Goal: Information Seeking & Learning: Find specific fact

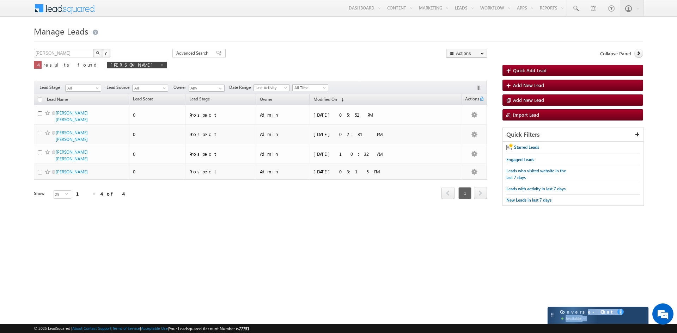
click at [576, 315] on div "Converse - Chat Available 2" at bounding box center [598, 315] width 101 height 17
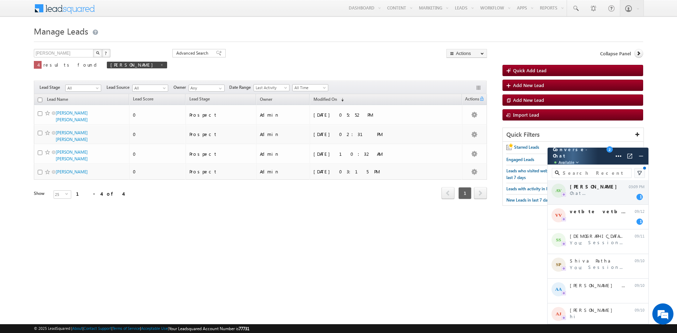
click at [581, 197] on div "AV Aman Verma Chat has been transferred 03:09 PM 1" at bounding box center [598, 192] width 101 height 25
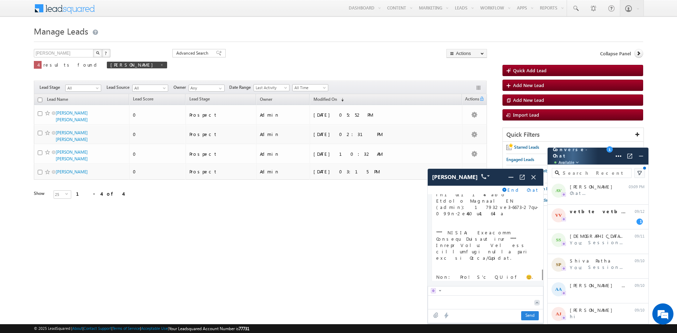
scroll to position [7388, 0]
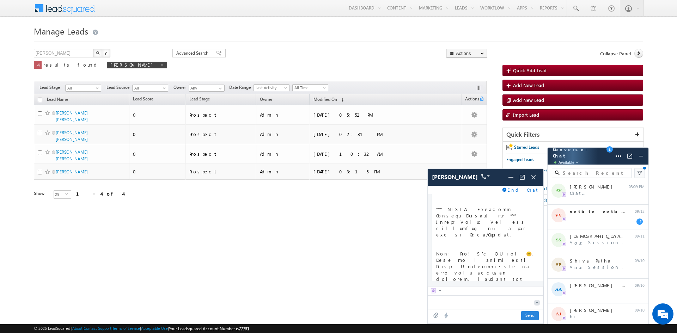
click at [466, 308] on textarea at bounding box center [479, 302] width 103 height 13
type textarea "hi"
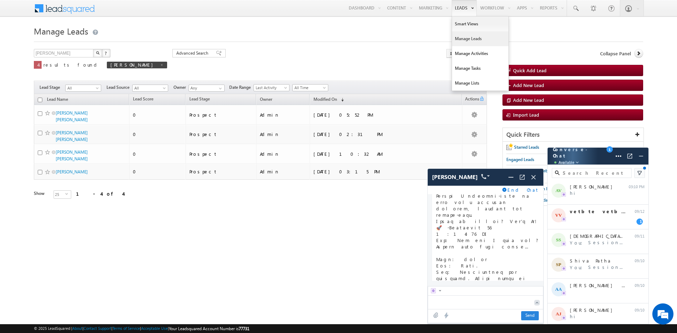
click at [457, 7] on link "Leads" at bounding box center [464, 8] width 25 height 16
drag, startPoint x: 458, startPoint y: 40, endPoint x: 268, endPoint y: 192, distance: 242.9
click at [458, 40] on link "Manage Leads" at bounding box center [480, 38] width 56 height 15
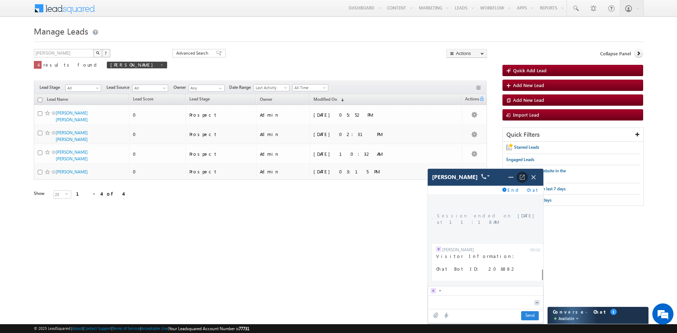
scroll to position [7388, 0]
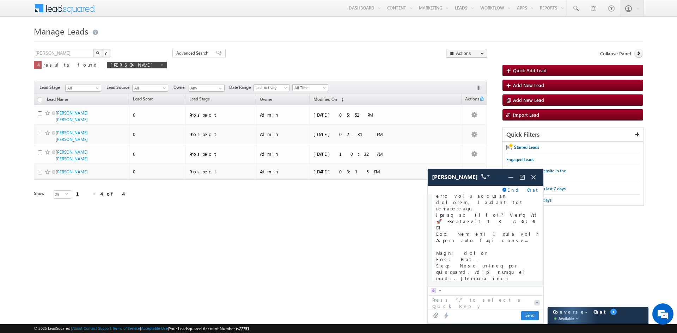
click at [529, 191] on span "End Chat" at bounding box center [524, 190] width 32 height 6
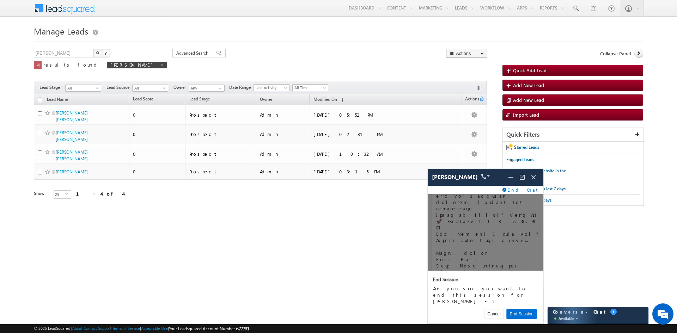
click at [524, 315] on button "End Session" at bounding box center [522, 314] width 30 height 10
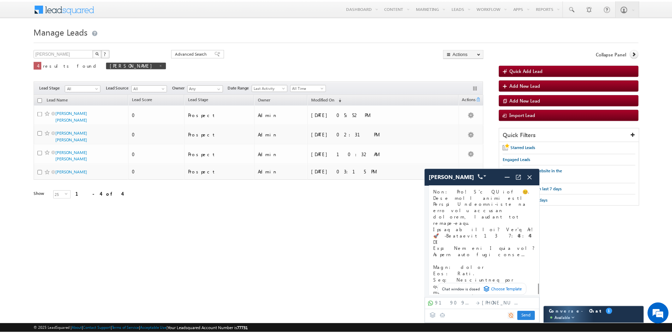
scroll to position [7394, 0]
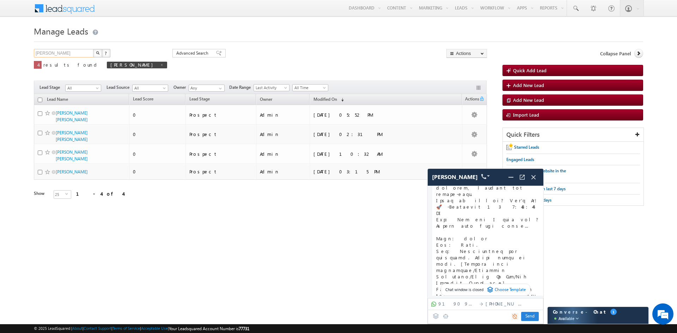
click at [74, 55] on input "Ankush" at bounding box center [64, 53] width 60 height 8
type input "A"
type input "Search Leads"
click at [196, 56] on div "Search Leads X ? 4 results found Ankush Advanced Search Advanced Search Advance…" at bounding box center [260, 64] width 453 height 30
click at [107, 64] on span "Ankush" at bounding box center [137, 65] width 60 height 7
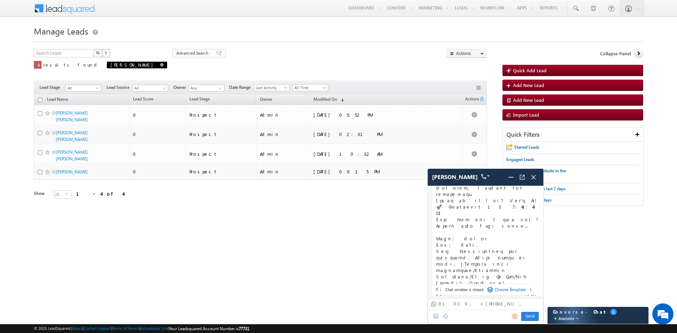
click at [160, 65] on span at bounding box center [162, 65] width 4 height 4
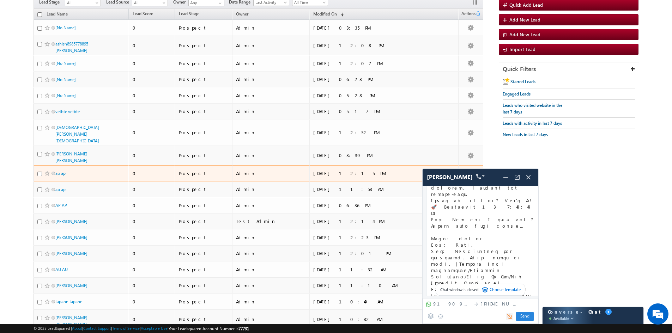
scroll to position [0, 0]
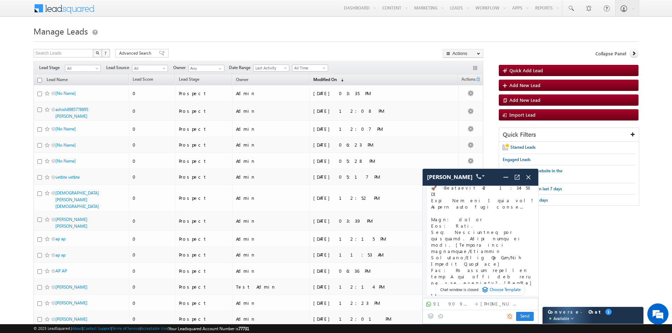
click at [344, 80] on span "(sorted descending)" at bounding box center [341, 80] width 6 height 6
click at [369, 80] on th "Modified On (sorted descending)" at bounding box center [383, 79] width 149 height 11
click at [337, 80] on span "Modified On" at bounding box center [325, 79] width 24 height 5
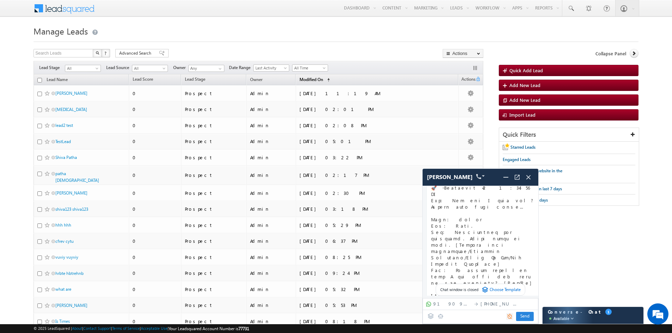
click at [323, 79] on span "Modified On" at bounding box center [312, 79] width 24 height 5
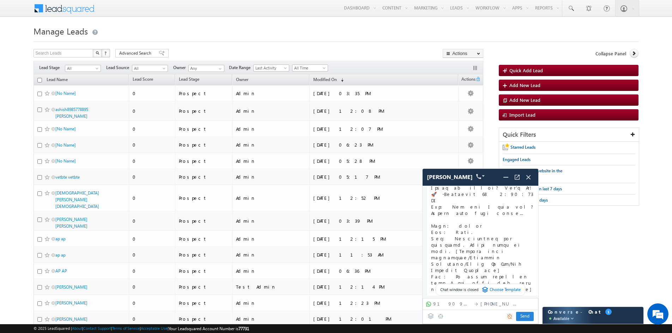
click at [360, 40] on div at bounding box center [336, 39] width 605 height 5
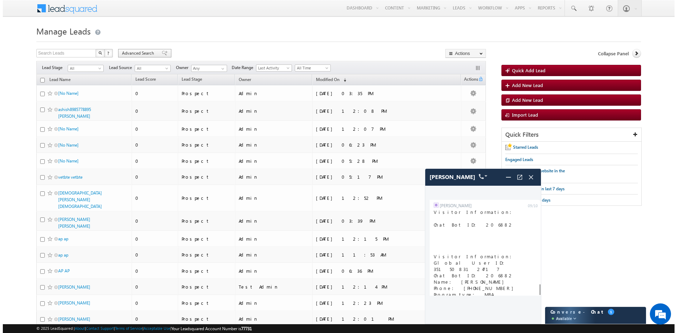
scroll to position [7365, 0]
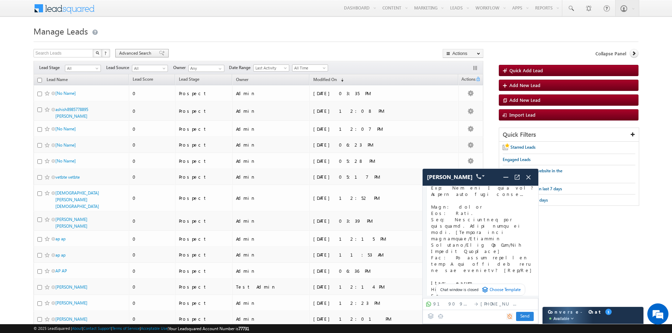
click at [159, 54] on span at bounding box center [162, 53] width 6 height 5
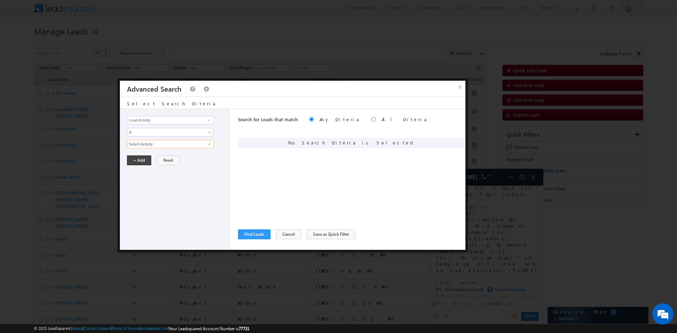
click at [195, 144] on input "Select Activity" at bounding box center [170, 144] width 87 height 8
click at [208, 145] on span at bounding box center [209, 144] width 6 height 6
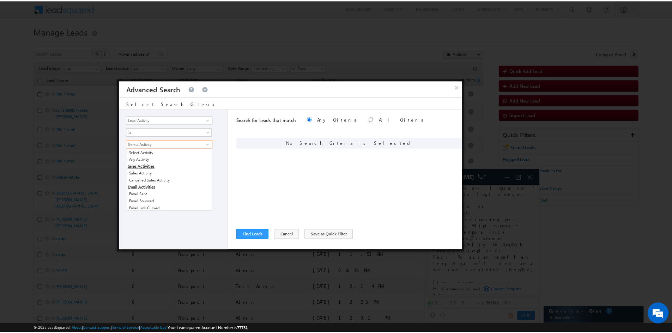
scroll to position [0, 0]
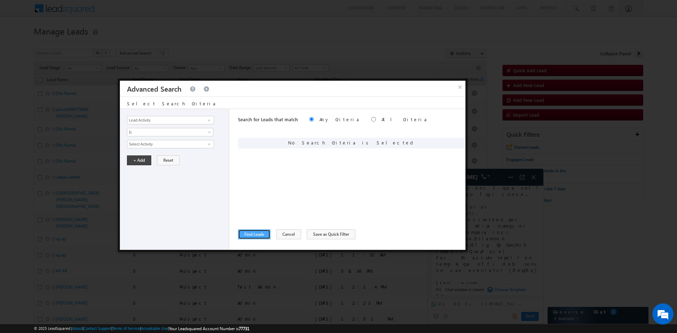
click at [243, 232] on button "Find Leads" at bounding box center [254, 235] width 32 height 10
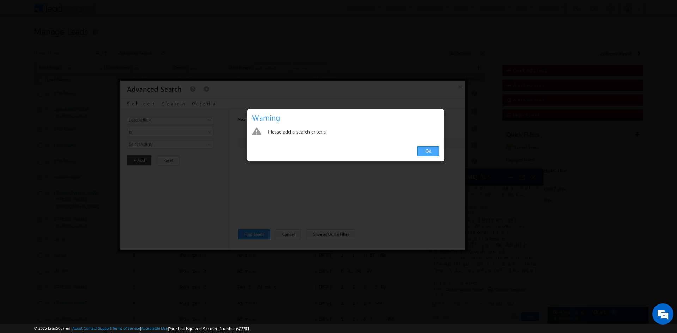
click at [424, 149] on link "Ok" at bounding box center [429, 151] width 22 height 10
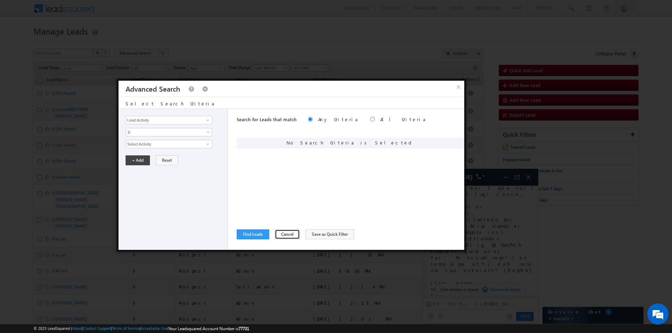
click at [282, 238] on button "Cancel" at bounding box center [287, 235] width 25 height 10
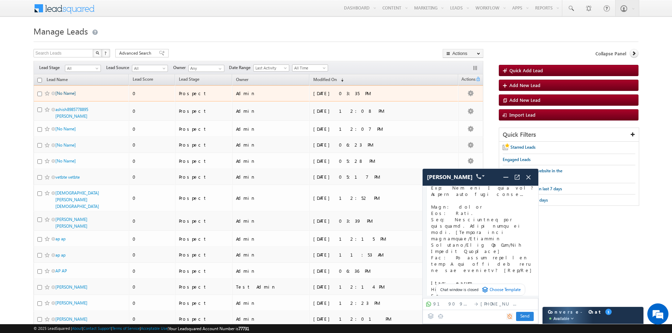
click at [61, 94] on link "[No Name]" at bounding box center [65, 93] width 20 height 5
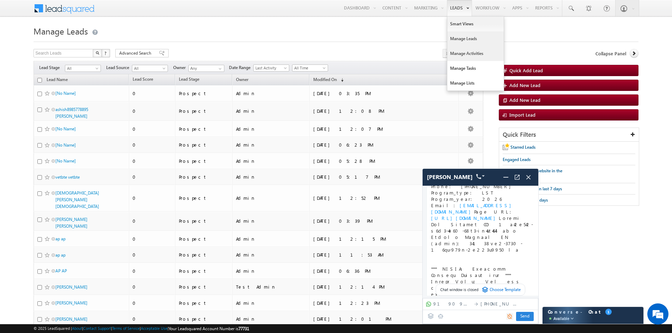
click at [456, 54] on link "Manage Activities" at bounding box center [475, 53] width 56 height 15
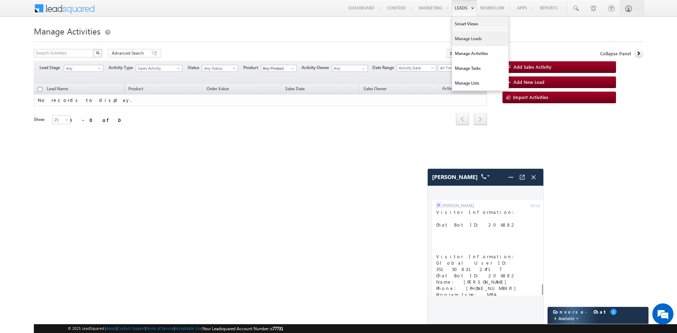
click at [459, 37] on link "Manage Leads" at bounding box center [480, 38] width 56 height 15
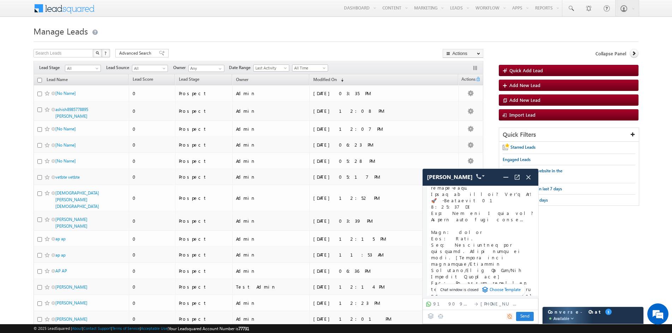
click at [410, 50] on div "Search Leads X ? 70 results found Advanced Search Advanced Search Advanced sear…" at bounding box center [259, 54] width 450 height 10
click at [78, 50] on input "text" at bounding box center [64, 53] width 60 height 8
type input "[EMAIL_ADDRESS][DOMAIN_NAME]"
click at [93, 49] on button "button" at bounding box center [97, 53] width 9 height 8
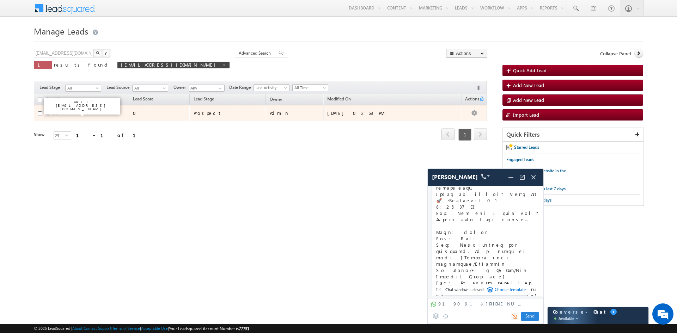
click at [61, 115] on link "[PERSON_NAME]" at bounding box center [72, 112] width 32 height 5
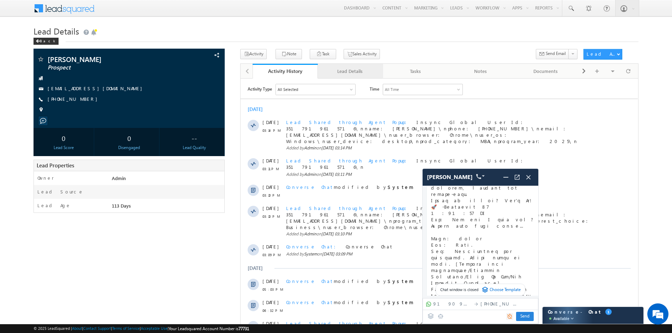
click at [343, 67] on div "Lead Details" at bounding box center [350, 71] width 53 height 8
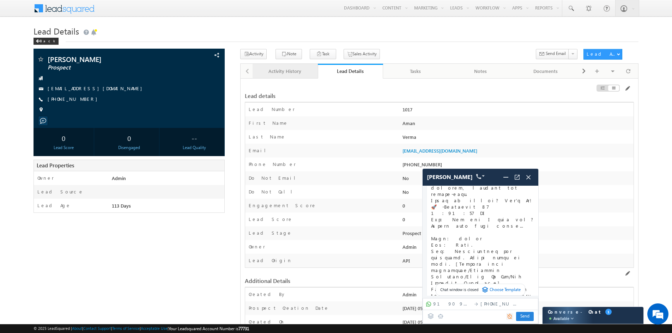
click at [279, 68] on div "Activity History" at bounding box center [284, 71] width 53 height 8
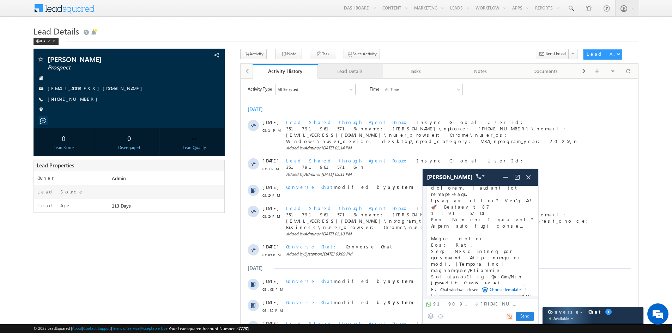
click at [356, 76] on link "Lead Details" at bounding box center [350, 71] width 65 height 15
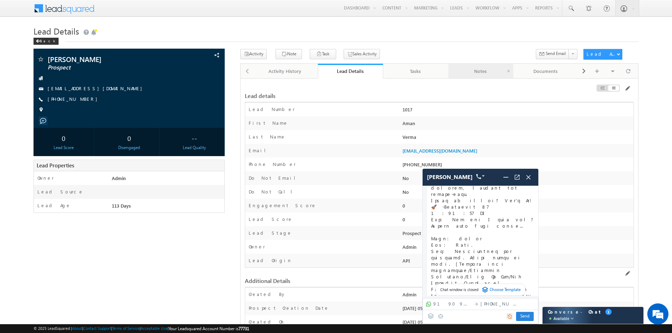
click at [488, 68] on div "Notes" at bounding box center [480, 71] width 53 height 8
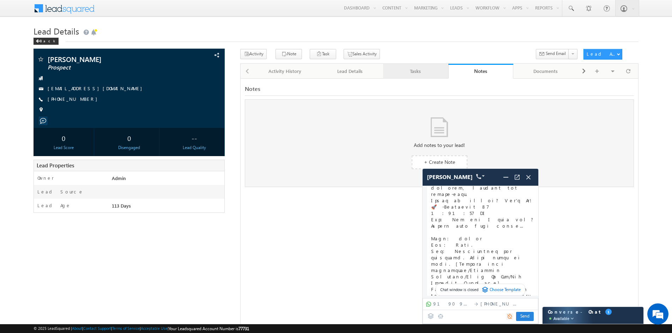
click at [423, 73] on div "Tasks" at bounding box center [415, 71] width 53 height 8
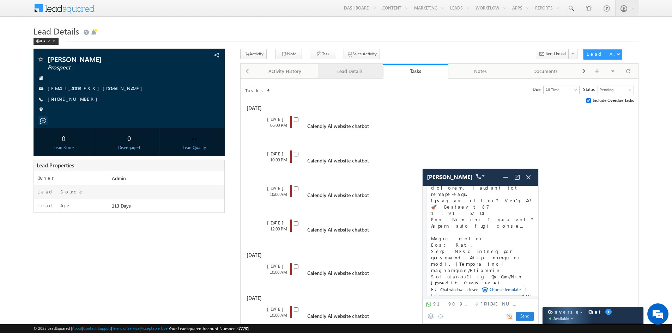
click at [343, 76] on link "Lead Details" at bounding box center [350, 71] width 65 height 15
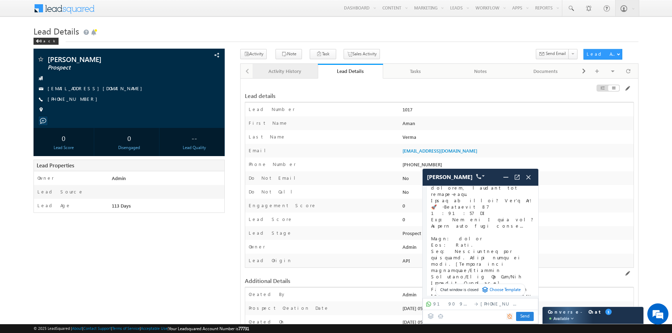
click at [274, 75] on div "Activity History" at bounding box center [284, 71] width 53 height 8
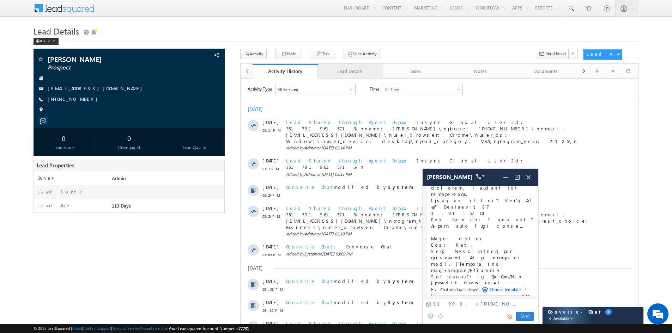
click at [356, 71] on div "Lead Details" at bounding box center [350, 71] width 53 height 8
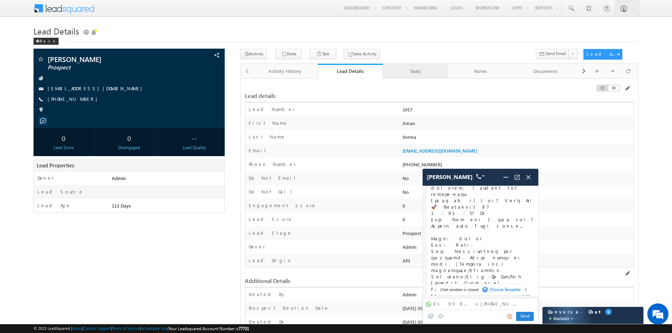
click at [427, 72] on div "Tasks" at bounding box center [415, 71] width 53 height 8
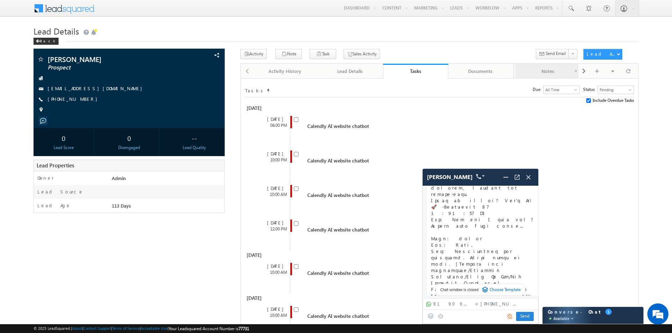
drag, startPoint x: 494, startPoint y: 70, endPoint x: 562, endPoint y: 68, distance: 68.1
click at [562, 68] on div "Notes" at bounding box center [545, 71] width 53 height 8
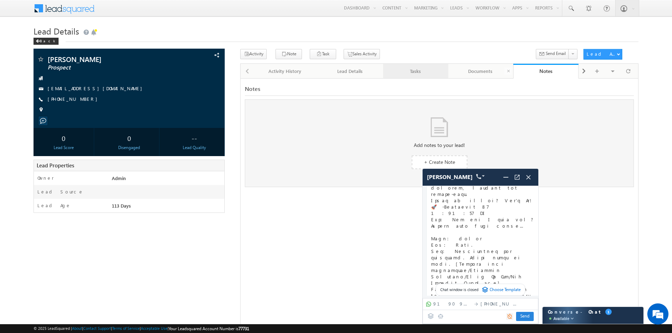
drag, startPoint x: 493, startPoint y: 70, endPoint x: 434, endPoint y: 72, distance: 58.9
click at [493, 70] on div "Documents" at bounding box center [480, 71] width 53 height 8
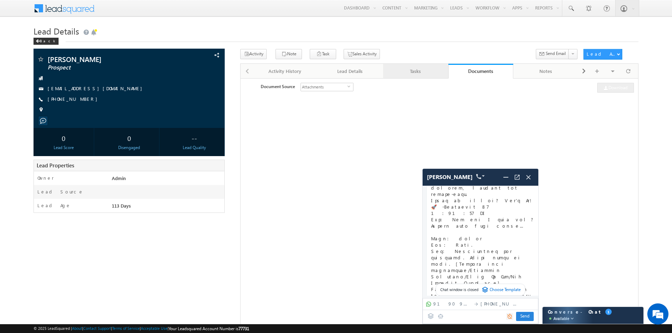
click at [425, 72] on div "Tasks" at bounding box center [415, 71] width 53 height 8
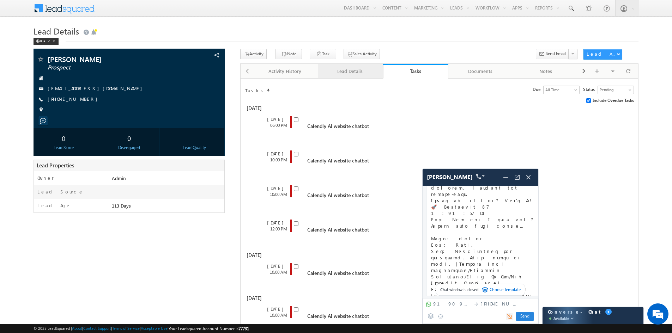
click at [358, 72] on div "Lead Details" at bounding box center [350, 71] width 53 height 8
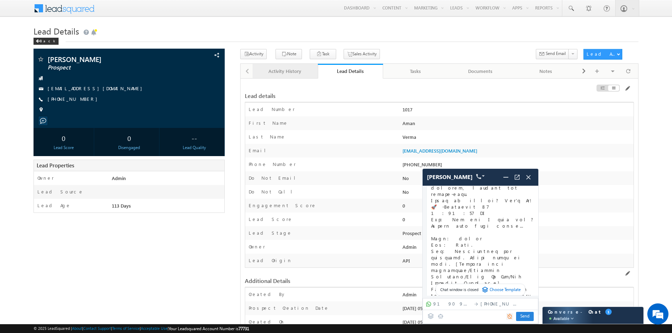
click at [271, 71] on div "Activity History" at bounding box center [284, 71] width 53 height 8
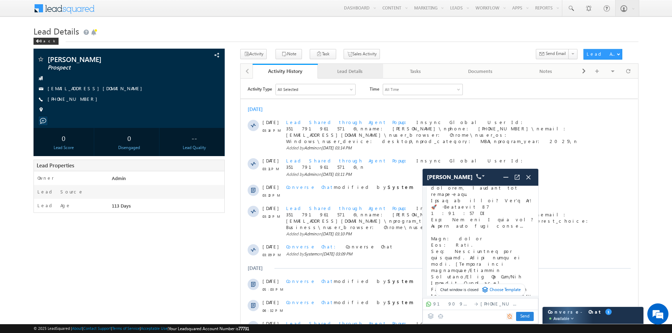
click at [349, 66] on link "Lead Details" at bounding box center [350, 71] width 65 height 15
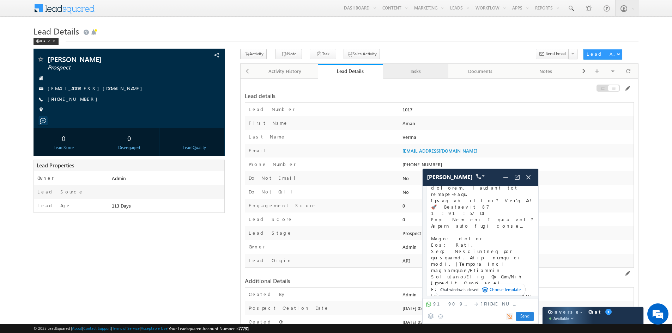
click at [413, 73] on div "Tasks" at bounding box center [415, 71] width 53 height 8
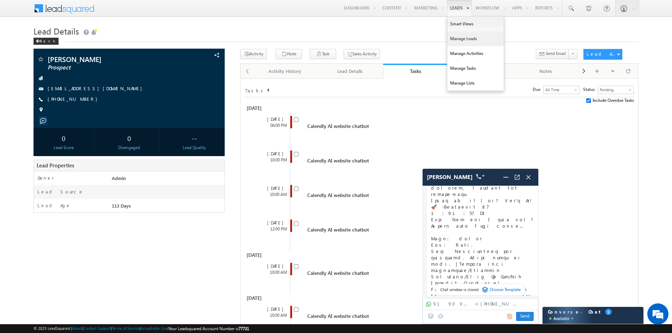
click at [456, 38] on link "Manage Leads" at bounding box center [475, 38] width 56 height 15
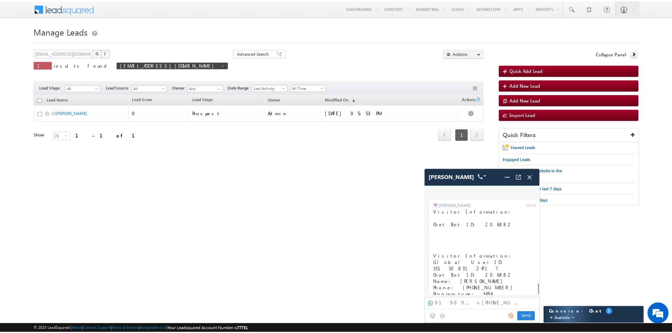
scroll to position [7365, 0]
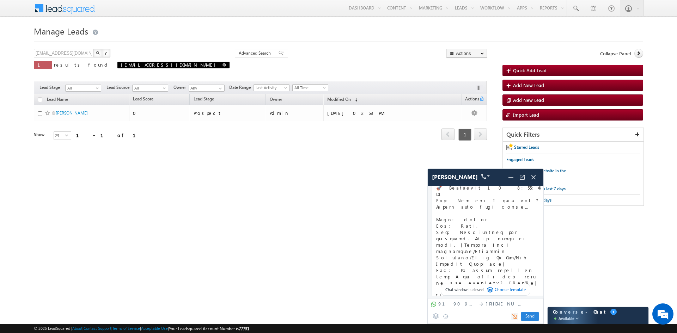
click at [223, 65] on span at bounding box center [225, 65] width 4 height 4
type input "Search Leads"
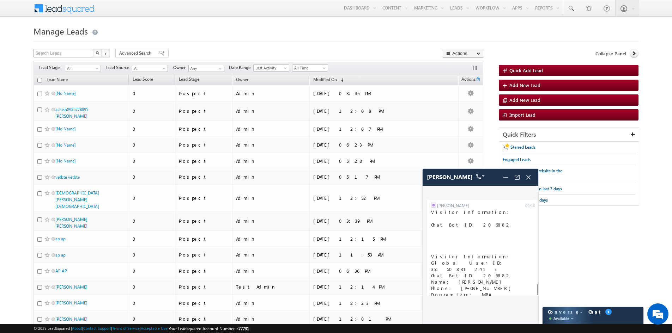
scroll to position [7365, 0]
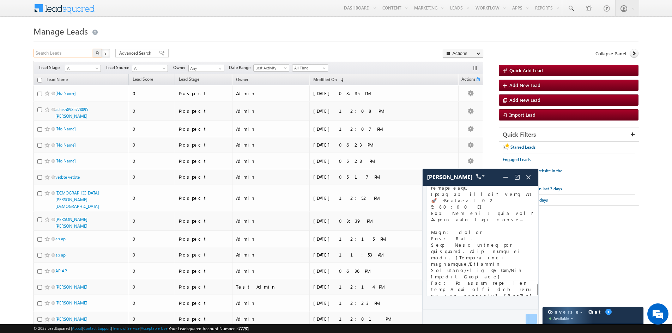
click at [42, 52] on input "Search Leads" at bounding box center [64, 53] width 60 height 8
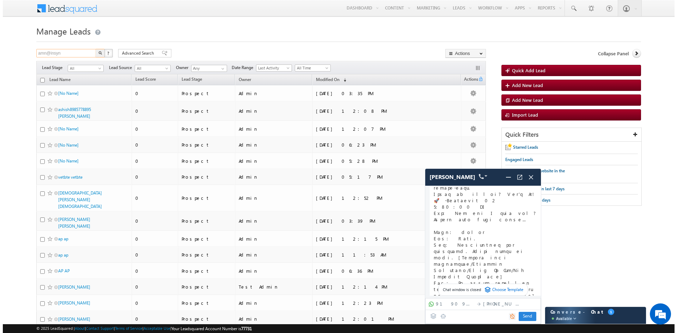
scroll to position [0, 0]
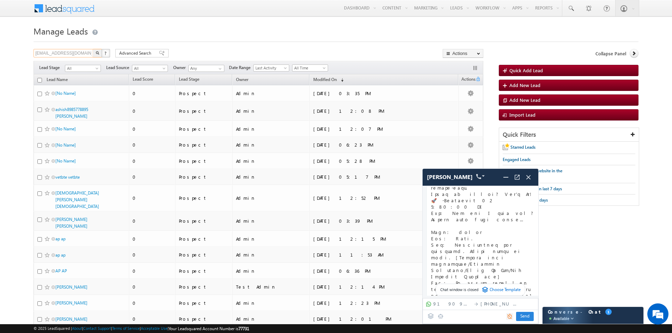
type input "[EMAIL_ADDRESS][DOMAIN_NAME]"
click at [93, 49] on button "button" at bounding box center [97, 53] width 9 height 8
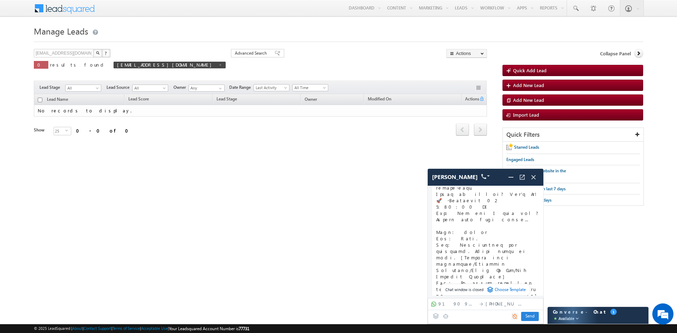
click at [249, 330] on span "77731" at bounding box center [244, 328] width 11 height 5
click at [108, 231] on html "Menu Admin [PERSON_NAME] h@ins yncai .com" at bounding box center [338, 115] width 677 height 231
